Goal: Task Accomplishment & Management: Manage account settings

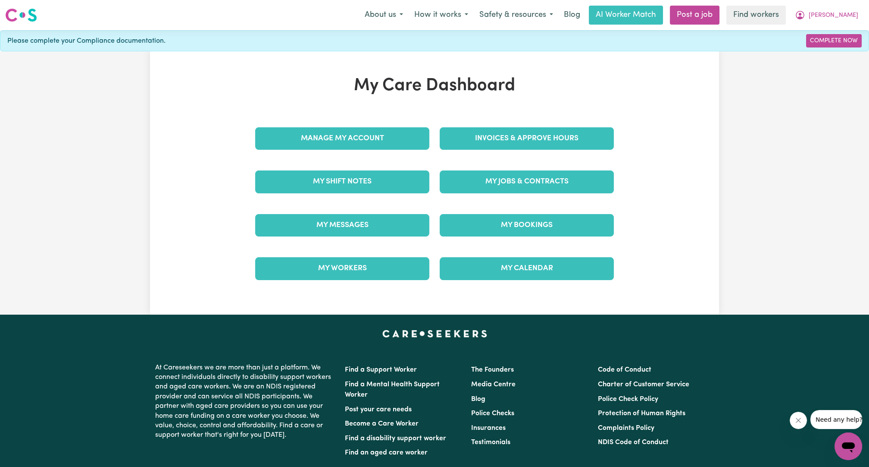
click at [558, 199] on div "My Jobs & Contracts" at bounding box center [527, 181] width 185 height 43
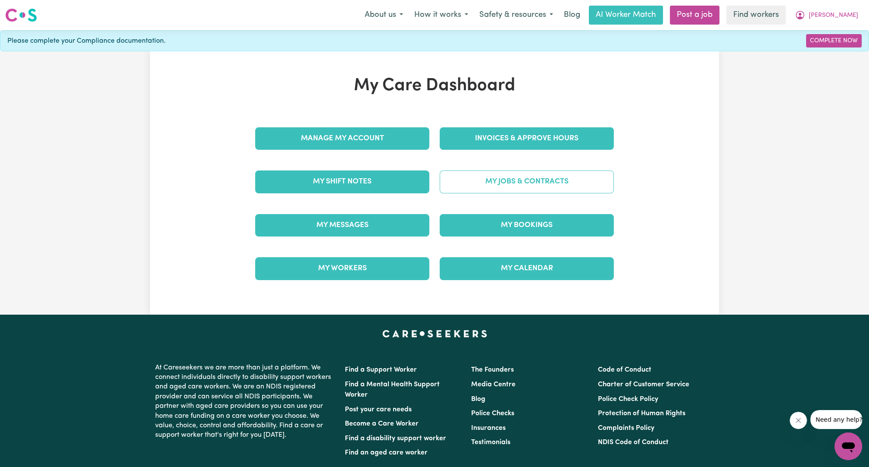
click at [567, 174] on link "My Jobs & Contracts" at bounding box center [527, 181] width 174 height 22
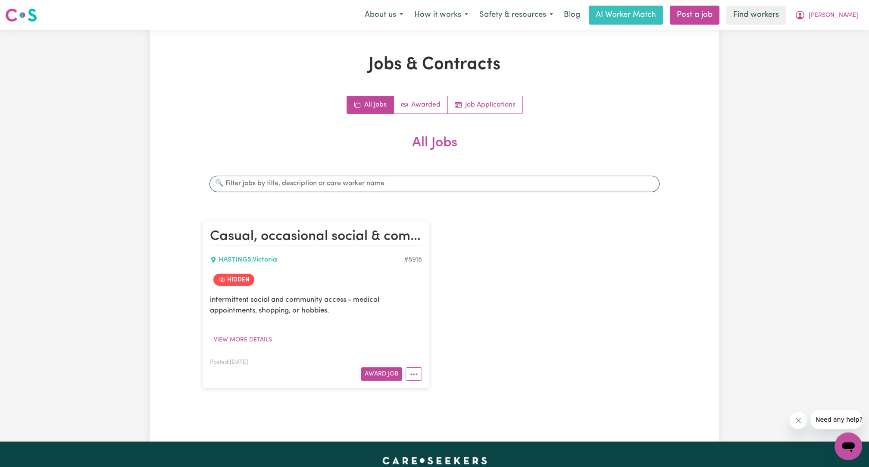
click at [606, 252] on div "Casual, occasional social & community access [GEOGRAPHIC_DATA][PERSON_NAME][GEO…" at bounding box center [434, 304] width 474 height 184
click at [857, 9] on button "[PERSON_NAME]" at bounding box center [827, 15] width 75 height 18
click at [837, 48] on link "Logout" at bounding box center [830, 49] width 68 height 16
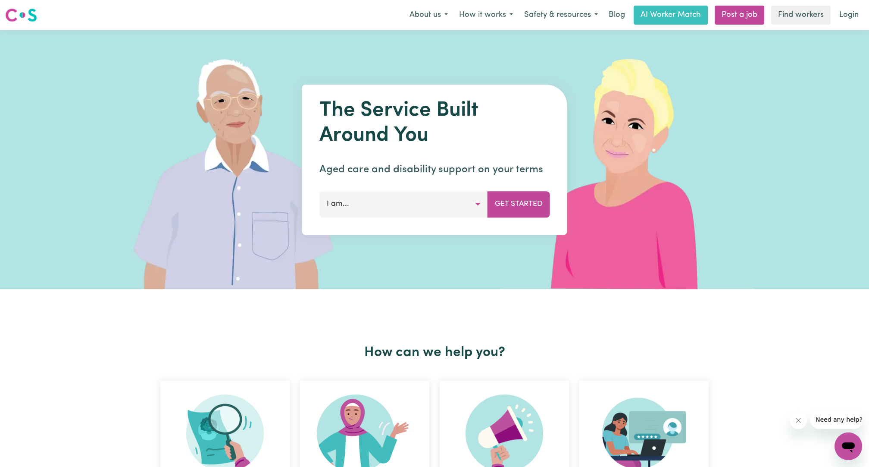
click at [847, 22] on link "Login" at bounding box center [849, 15] width 30 height 19
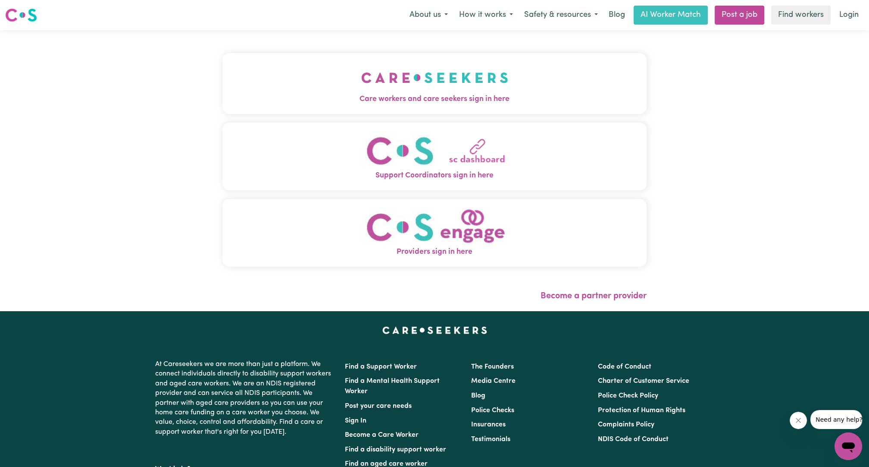
click at [466, 100] on span "Care workers and care seekers sign in here" at bounding box center [434, 99] width 424 height 11
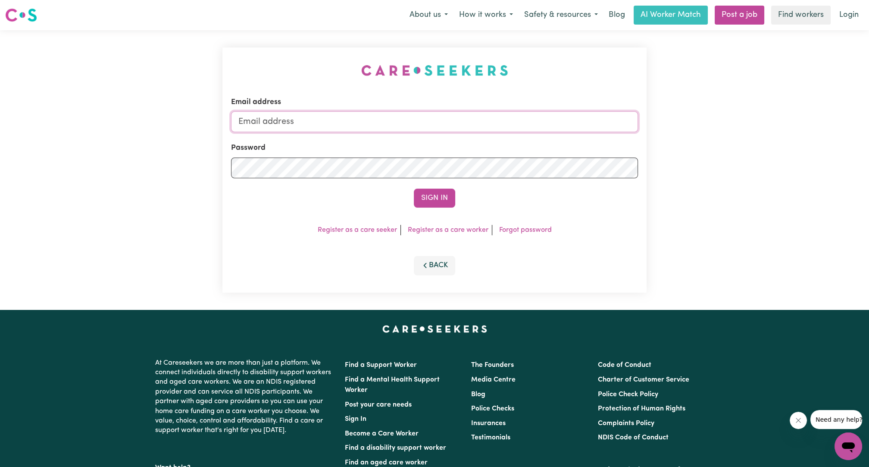
click at [440, 125] on input "Email address" at bounding box center [434, 121] width 407 height 21
click at [437, 122] on input "Email address" at bounding box center [434, 121] width 407 height 21
drag, startPoint x: 281, startPoint y: 125, endPoint x: 479, endPoint y: 117, distance: 197.7
click at [477, 118] on input "[EMAIL_ADDRESS][PERSON_NAME][DOMAIN_NAME]" at bounding box center [434, 121] width 407 height 21
type input "[EMAIL_ADDRESS][DOMAIN_NAME]"
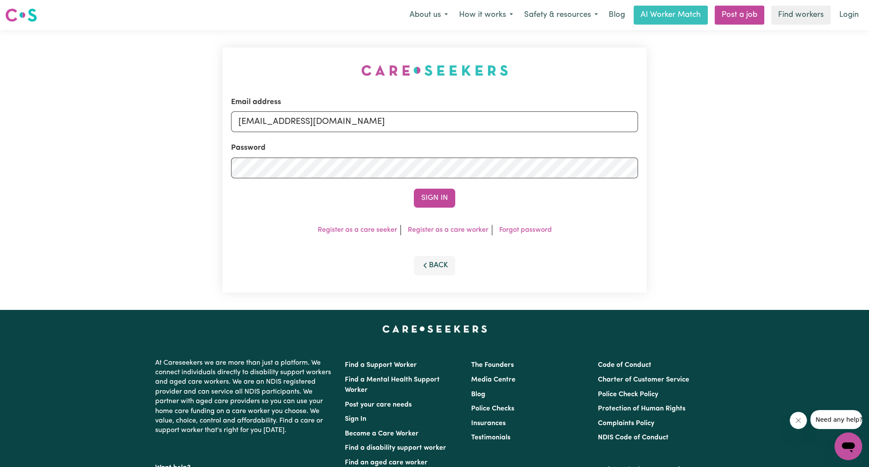
click at [442, 211] on div "Email address [EMAIL_ADDRESS][DOMAIN_NAME] Password Sign In Register as a care …" at bounding box center [434, 169] width 424 height 245
click at [440, 200] on button "Sign In" at bounding box center [434, 197] width 41 height 19
